Goal: Navigation & Orientation: Understand site structure

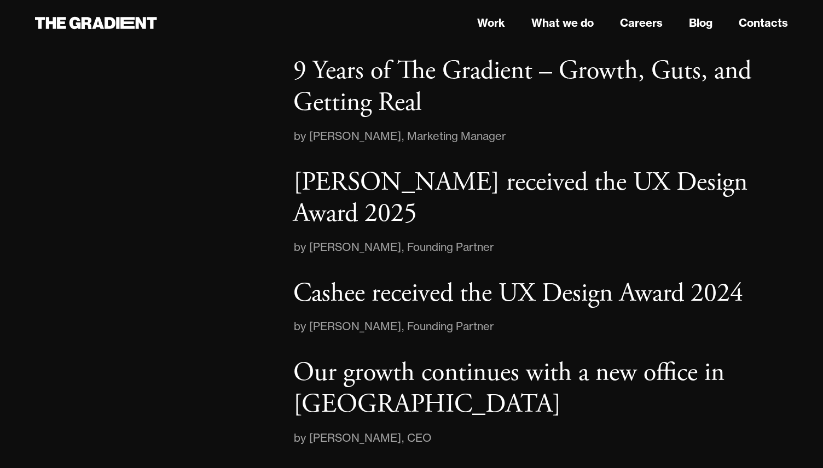
scroll to position [1723, 0]
click at [493, 25] on link "Work" at bounding box center [491, 23] width 28 height 16
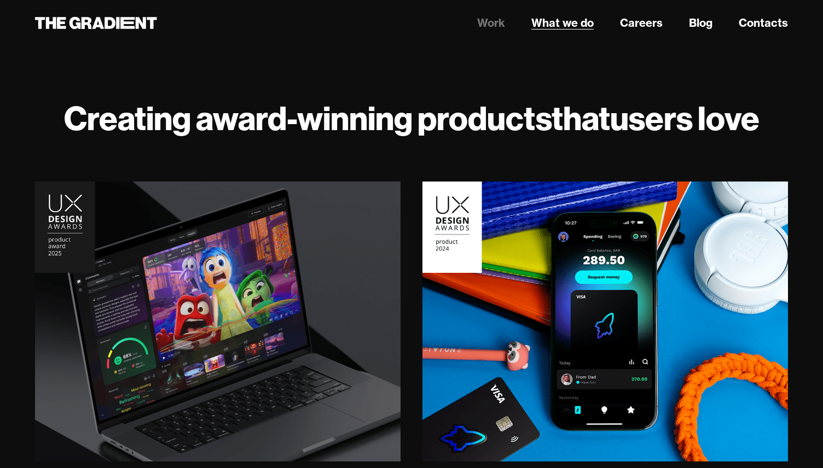
click at [554, 22] on link "What we do" at bounding box center [562, 23] width 62 height 16
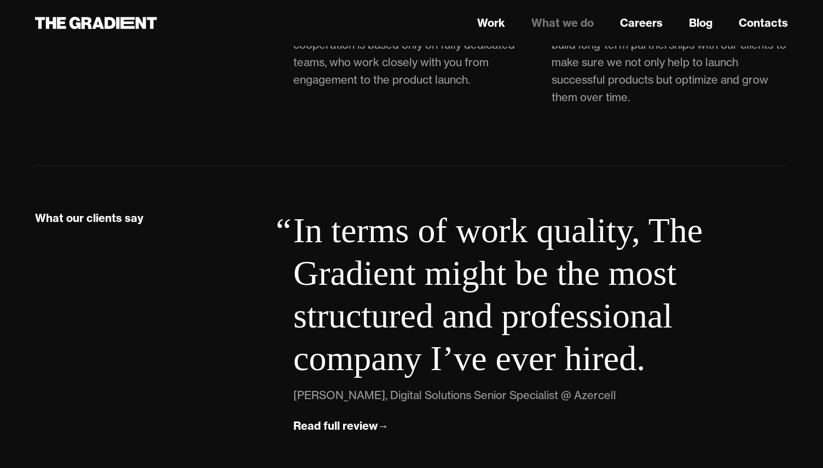
scroll to position [3034, 0]
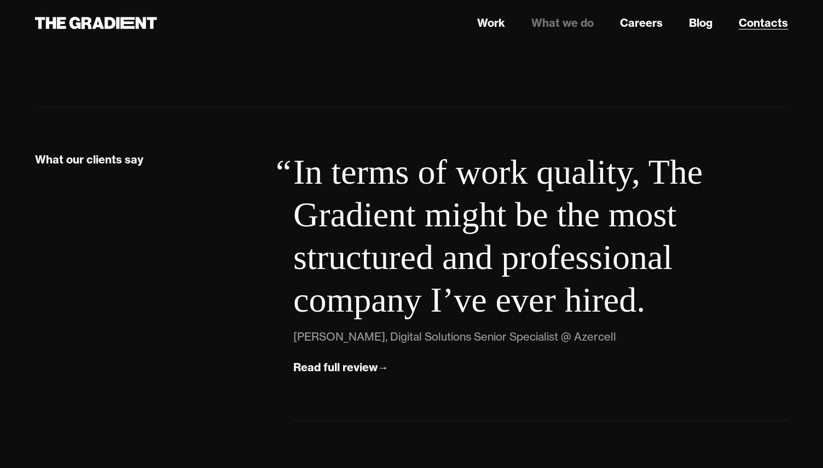
click at [760, 25] on link "Contacts" at bounding box center [763, 23] width 49 height 16
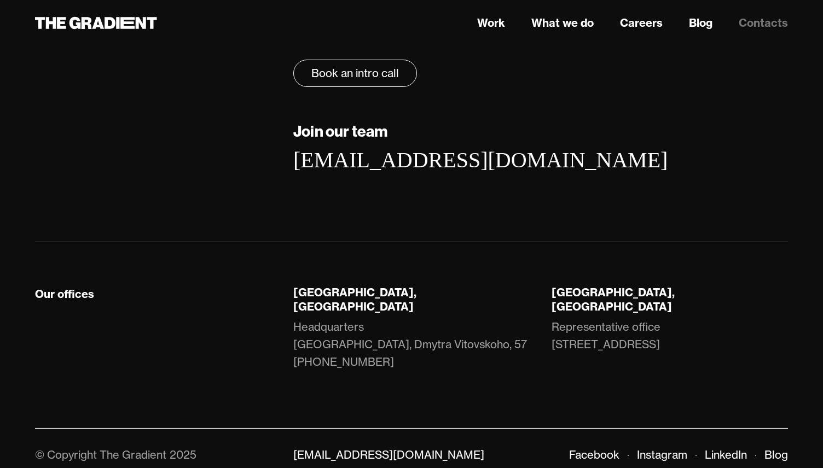
scroll to position [193, 0]
click at [497, 22] on link "Work" at bounding box center [491, 23] width 28 height 16
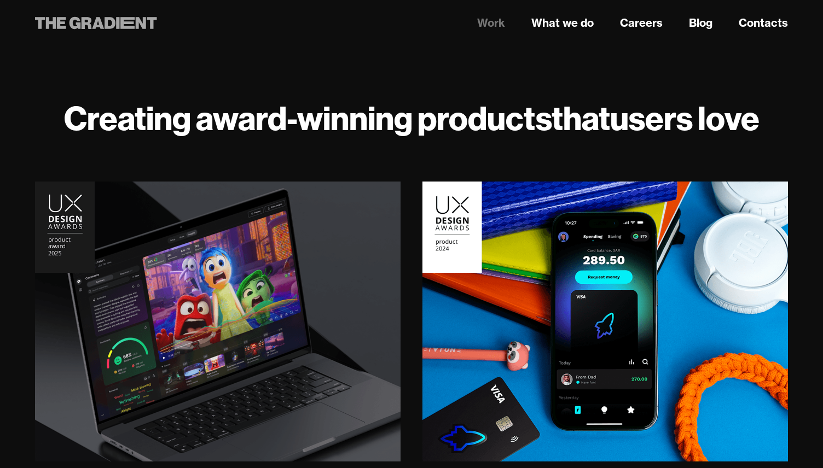
click at [107, 22] on icon at bounding box center [110, 23] width 11 height 12
